Goal: Find specific page/section: Find specific page/section

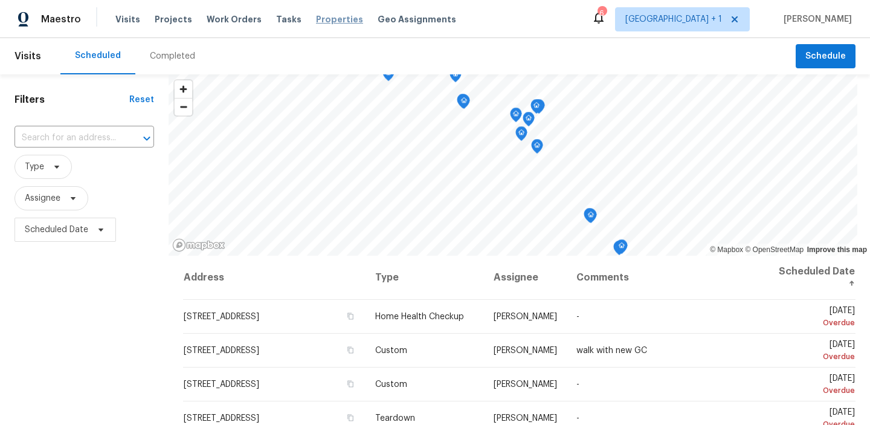
click at [327, 23] on span "Properties" at bounding box center [339, 19] width 47 height 12
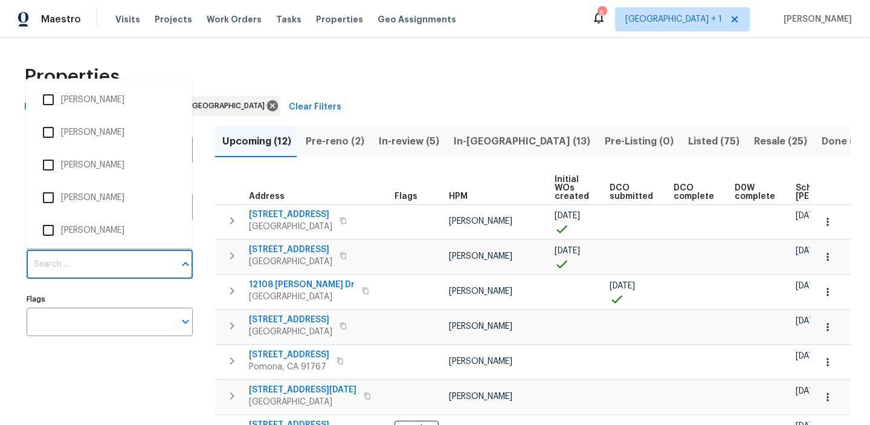
click at [79, 255] on input "Individuals" at bounding box center [101, 264] width 148 height 28
type input "[PERSON_NAME]"
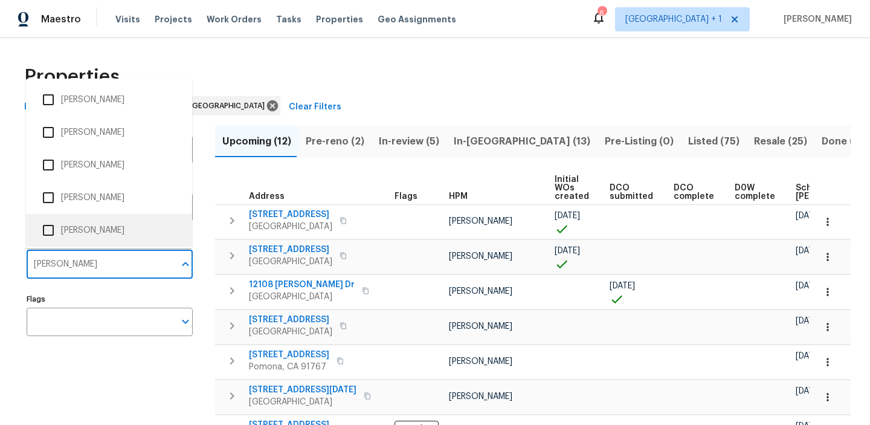
click at [48, 231] on input "checkbox" at bounding box center [48, 229] width 25 height 25
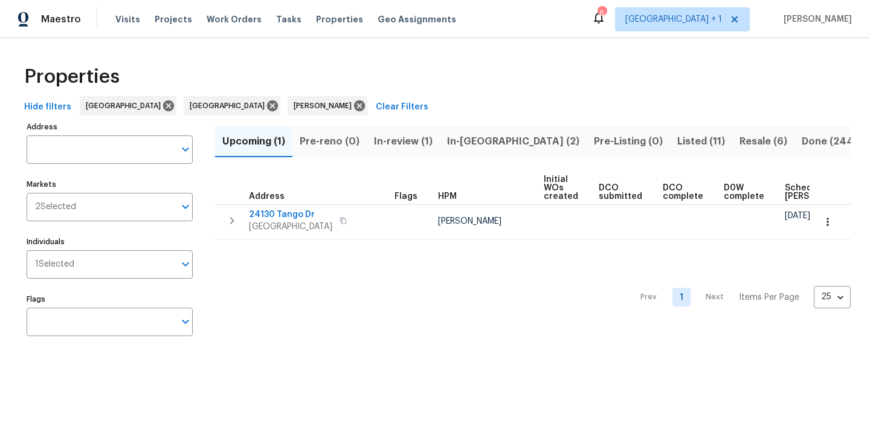
click at [405, 333] on div "Prev 1 Next Items Per Page 25 25 ​" at bounding box center [532, 293] width 635 height 109
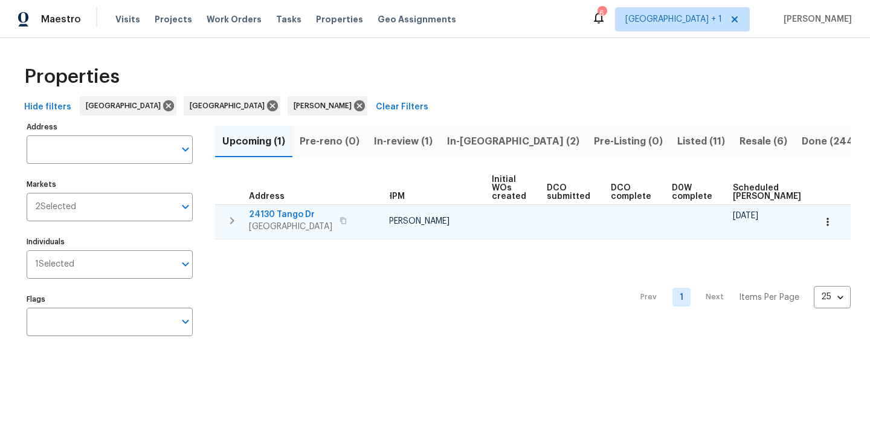
scroll to position [0, 59]
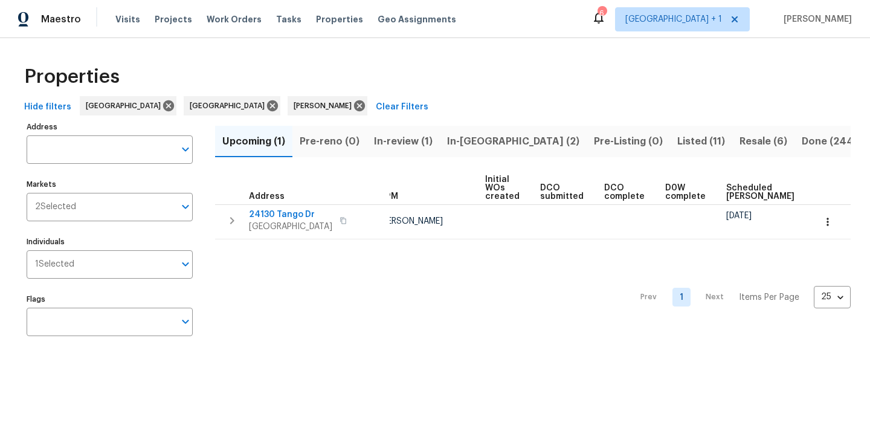
click at [677, 141] on span "Listed (11)" at bounding box center [701, 141] width 48 height 17
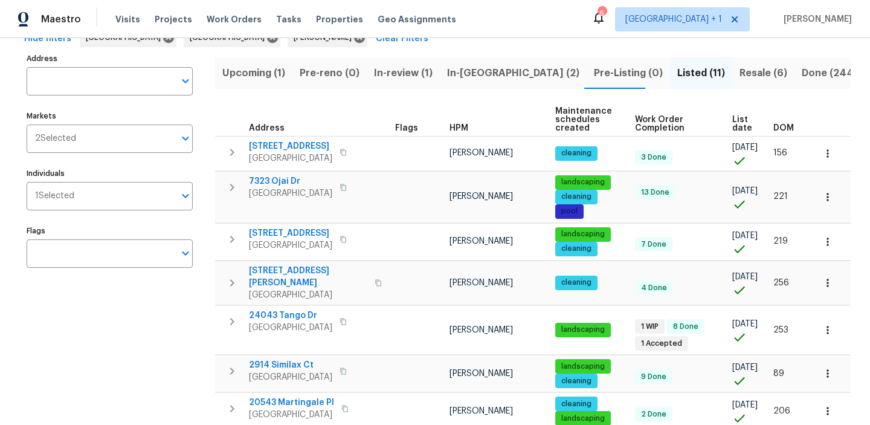
scroll to position [64, 0]
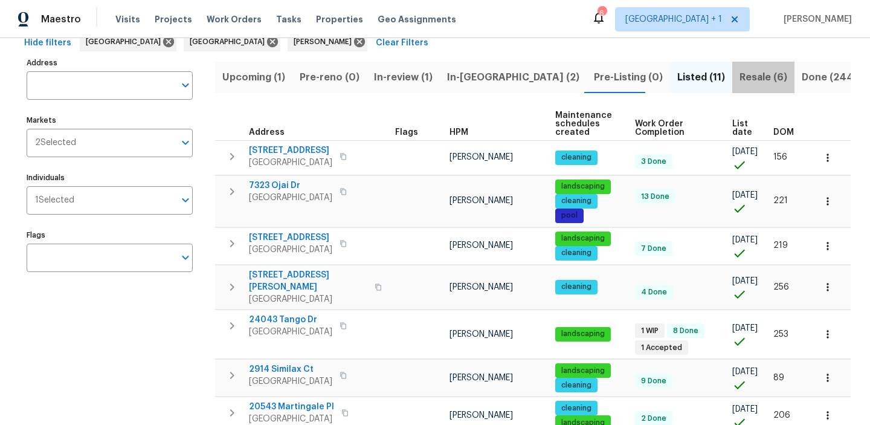
click at [739, 73] on span "Resale (6)" at bounding box center [763, 77] width 48 height 17
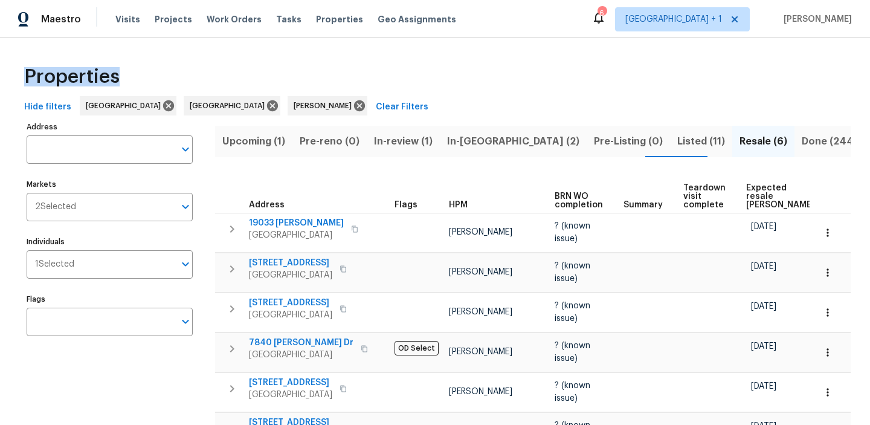
drag, startPoint x: 416, startPoint y: 82, endPoint x: 444, endPoint y: 58, distance: 36.9
click at [444, 58] on div "Properties" at bounding box center [434, 76] width 831 height 39
click at [442, 68] on div "Properties" at bounding box center [434, 76] width 831 height 39
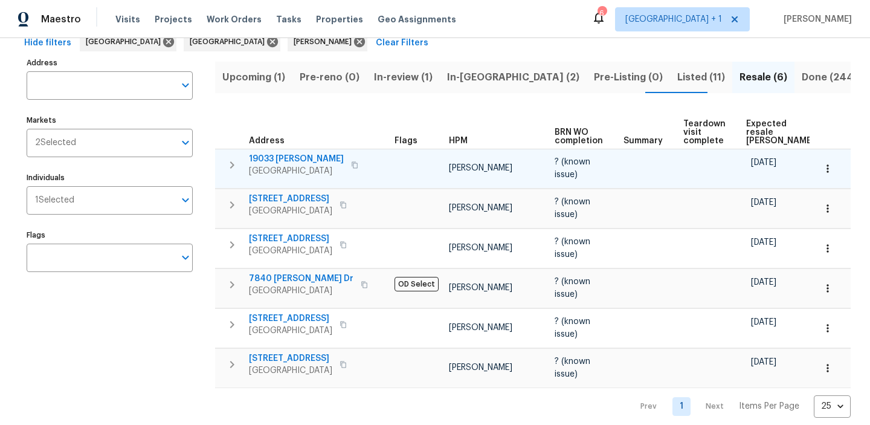
scroll to position [80, 0]
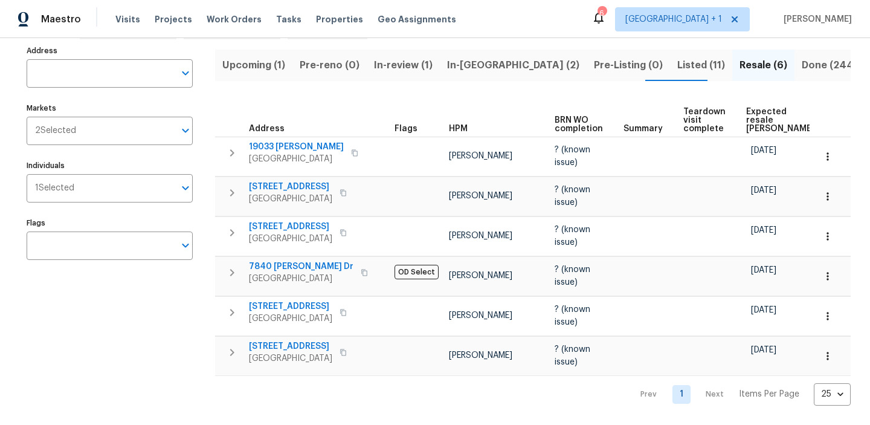
click at [750, 115] on span "Expected resale [PERSON_NAME]" at bounding box center [780, 120] width 68 height 25
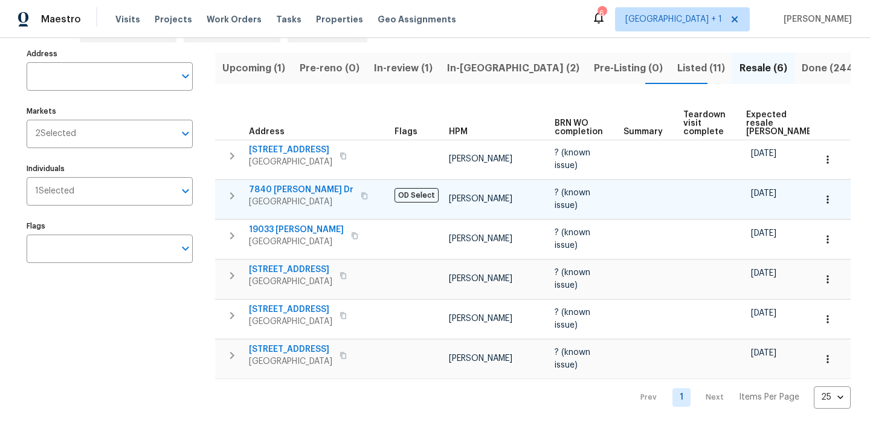
scroll to position [80, 0]
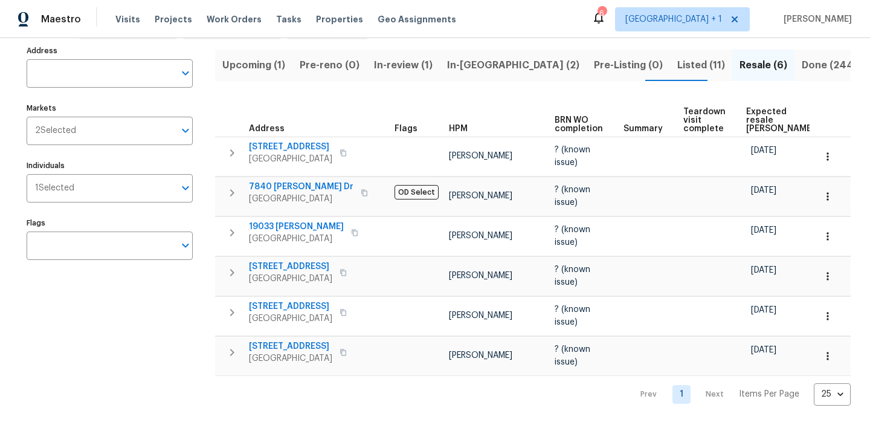
click at [137, 320] on div "Address Address Markets 2 Selected Markets Individuals 1 Selected Individuals F…" at bounding box center [117, 223] width 181 height 363
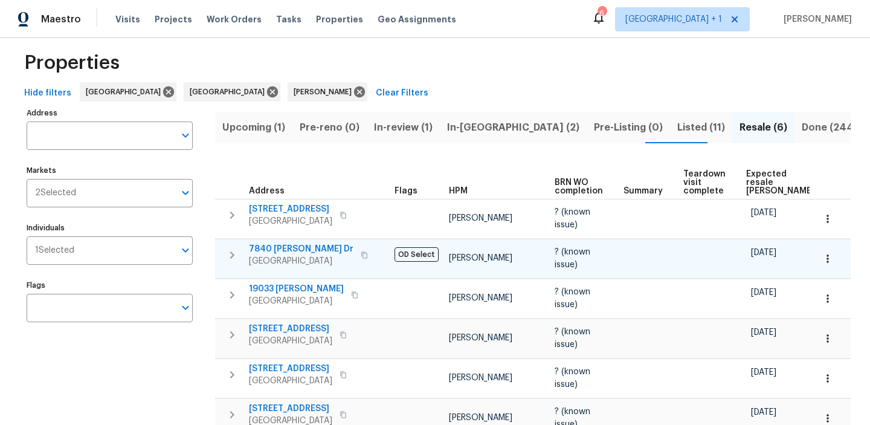
scroll to position [0, 0]
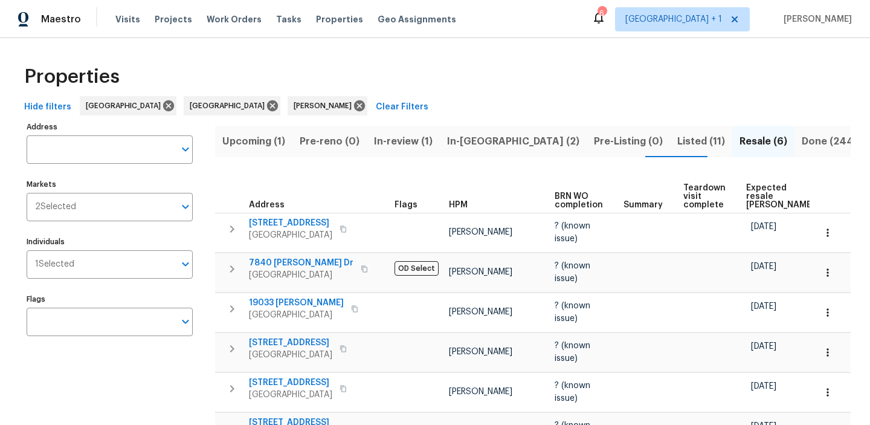
click at [677, 147] on span "Listed (11)" at bounding box center [701, 141] width 48 height 17
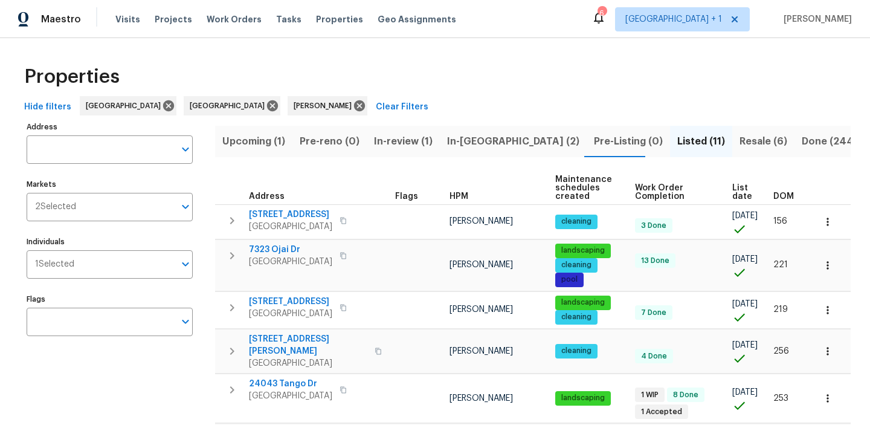
click at [781, 198] on span "DOM" at bounding box center [783, 196] width 21 height 8
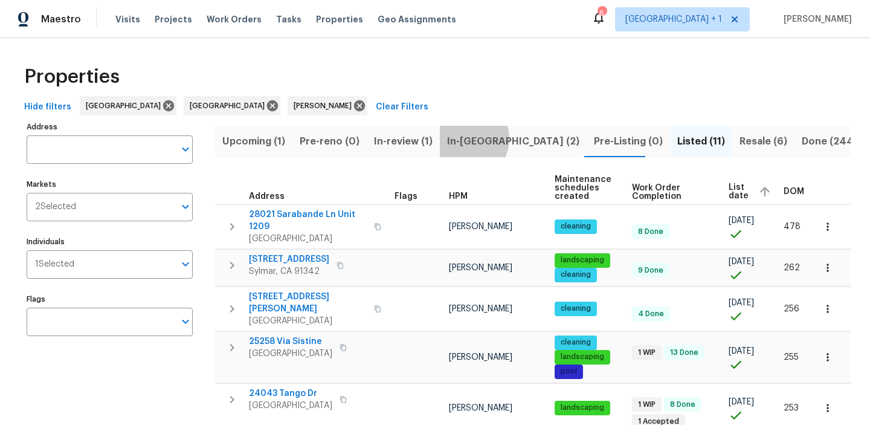
click at [461, 138] on span "In-[GEOGRAPHIC_DATA] (2)" at bounding box center [513, 141] width 132 height 17
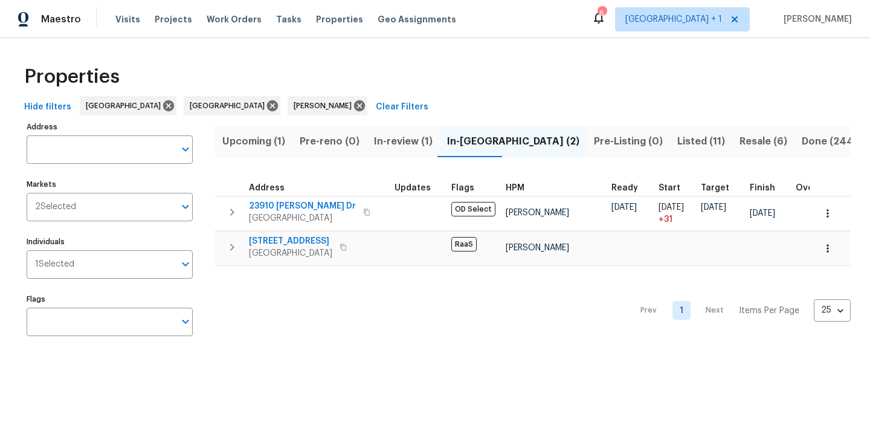
click at [362, 301] on div "Prev 1 Next Items Per Page 25 25 ​" at bounding box center [532, 307] width 635 height 82
